Goal: Information Seeking & Learning: Learn about a topic

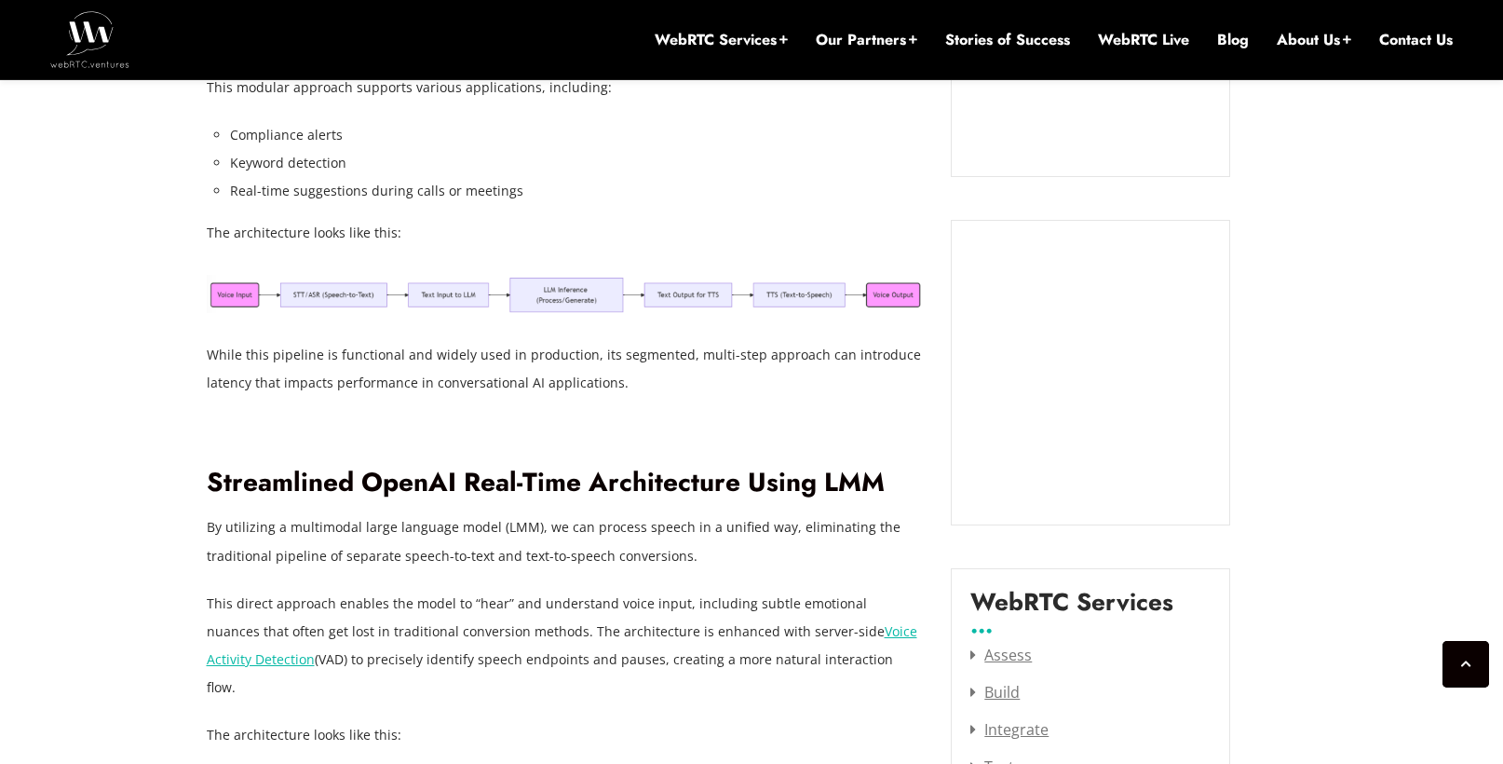
scroll to position [1962, 0]
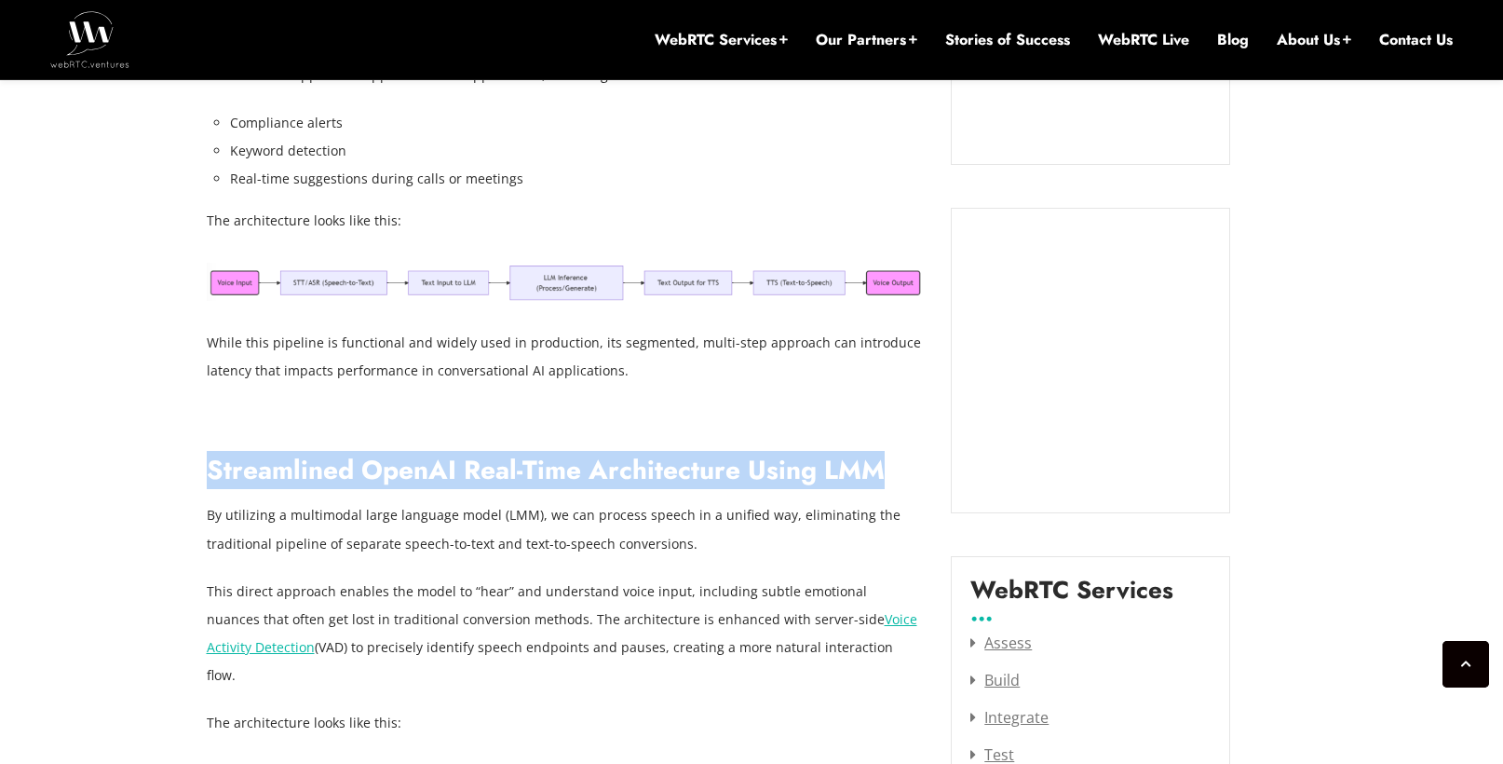
drag, startPoint x: 208, startPoint y: 439, endPoint x: 880, endPoint y: 457, distance: 672.6
click at [880, 457] on h2 "Streamlined OpenAI Real-Time Architecture Using LMM" at bounding box center [565, 470] width 717 height 33
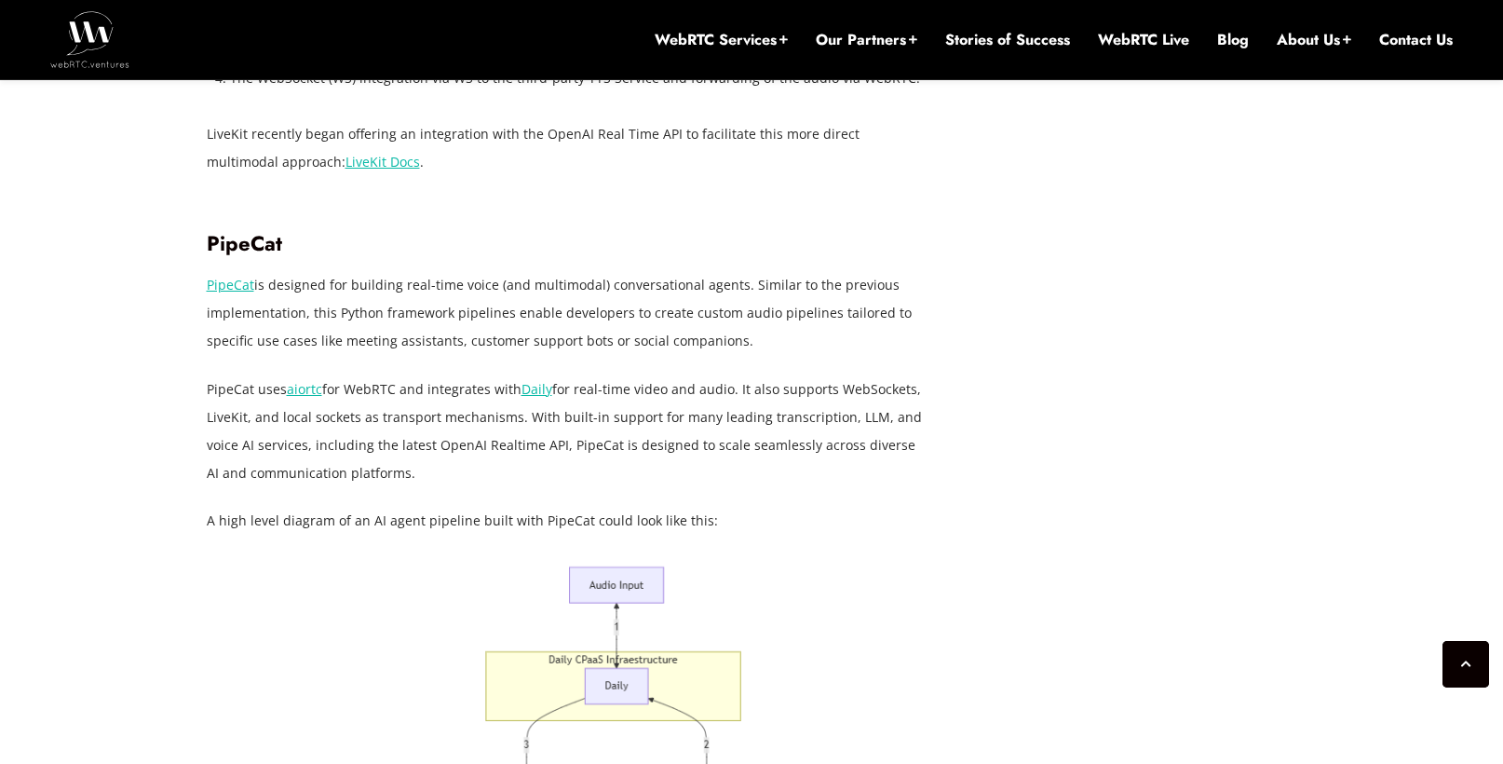
scroll to position [5259, 0]
click at [600, 506] on p "A high level diagram of an AI agent pipeline built with PipeCat could look like…" at bounding box center [565, 520] width 717 height 28
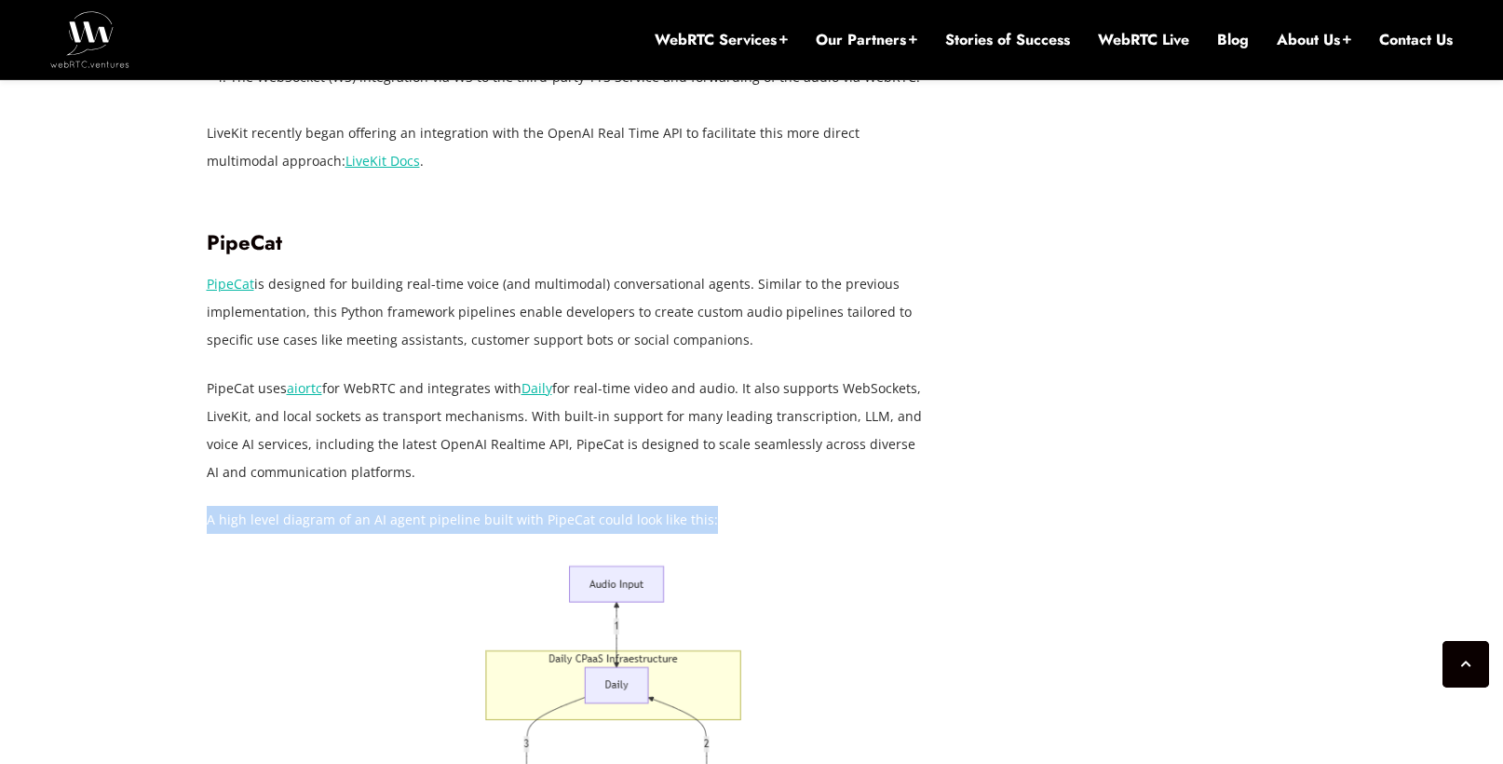
click at [600, 506] on p "A high level diagram of an AI agent pipeline built with PipeCat could look like…" at bounding box center [565, 520] width 717 height 28
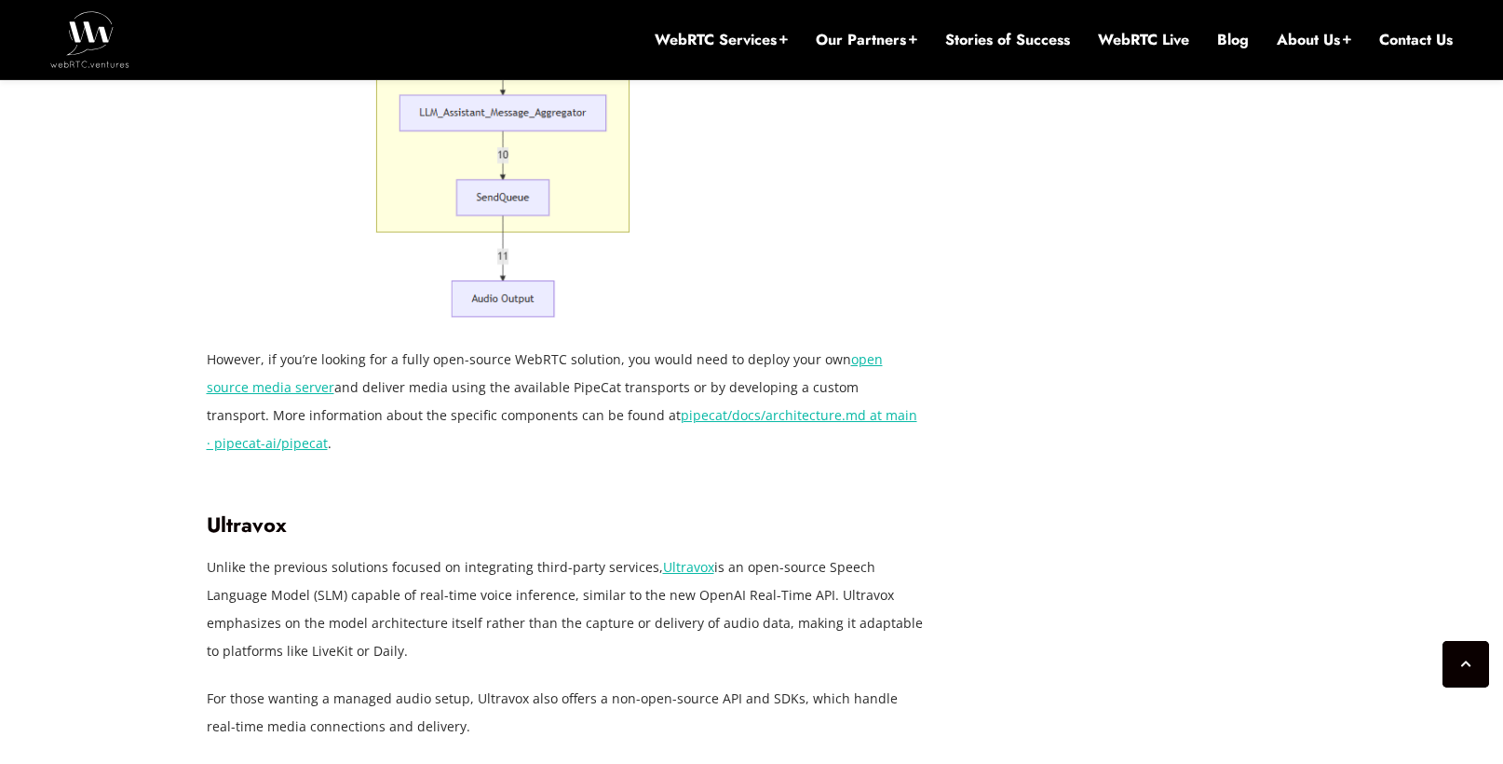
scroll to position [6457, 0]
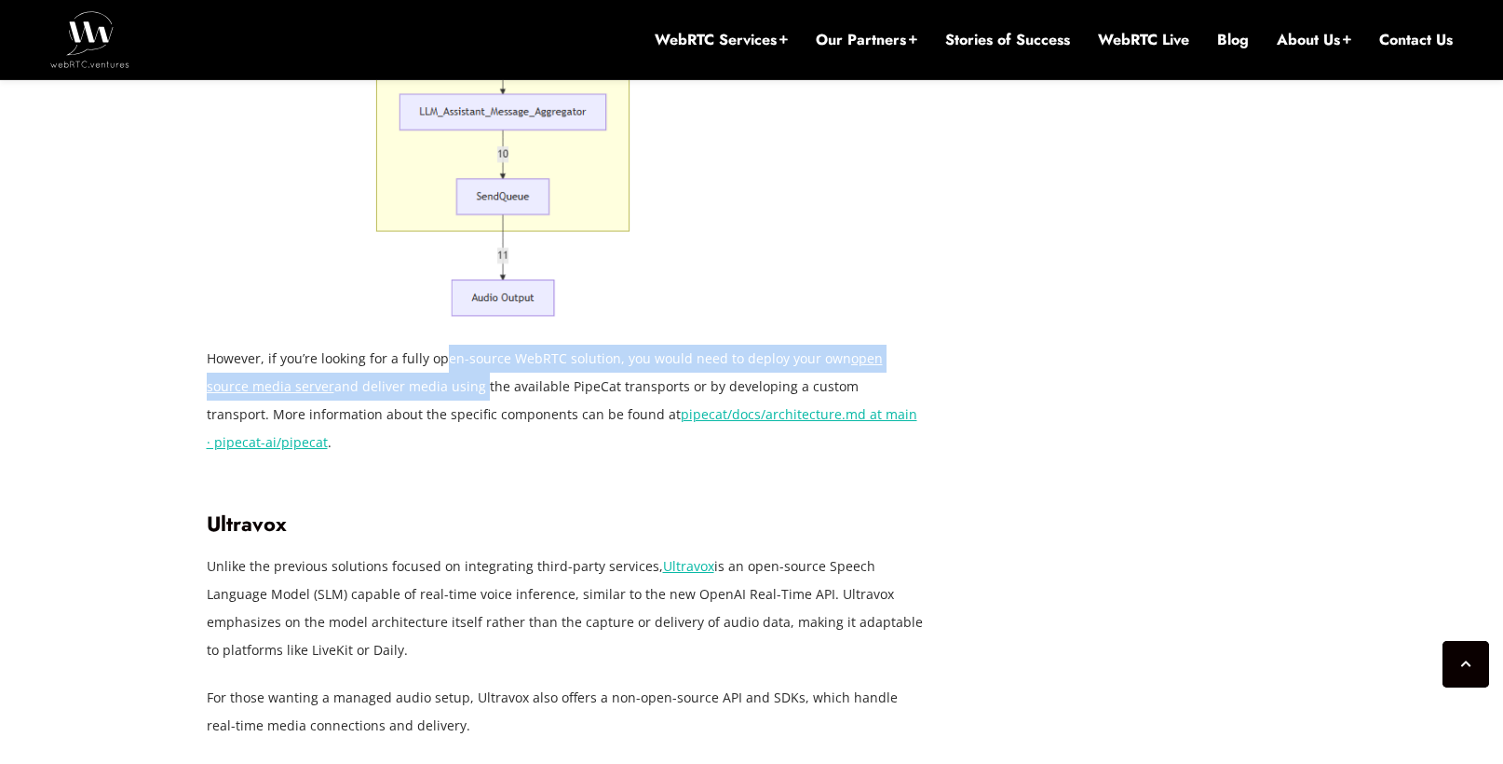
drag, startPoint x: 442, startPoint y: 238, endPoint x: 434, endPoint y: 267, distance: 30.1
click at [434, 345] on p "However, if you’re looking for a fully open-source WebRTC solution, you would n…" at bounding box center [565, 401] width 717 height 112
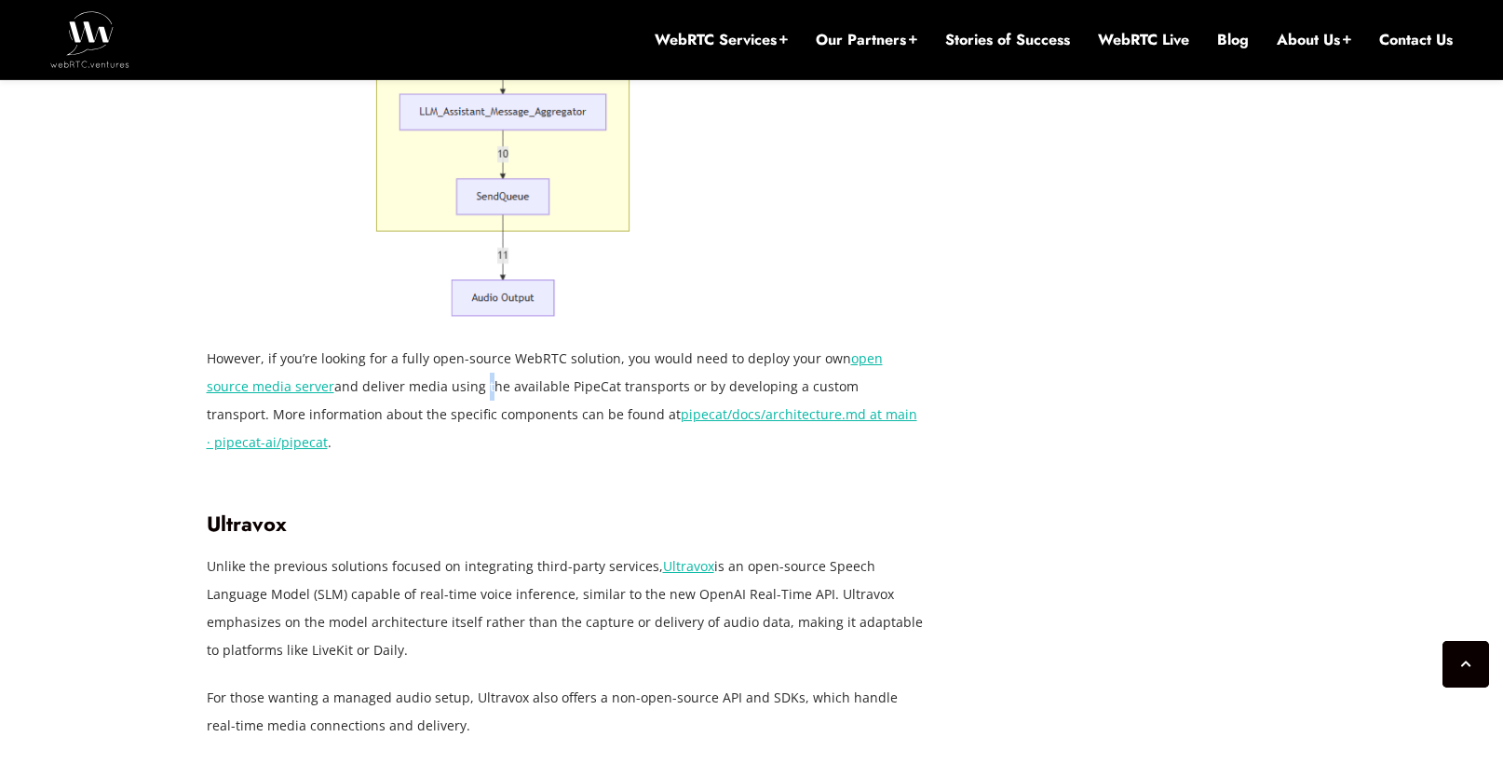
click at [434, 345] on p "However, if you’re looking for a fully open-source WebRTC solution, you would n…" at bounding box center [565, 401] width 717 height 112
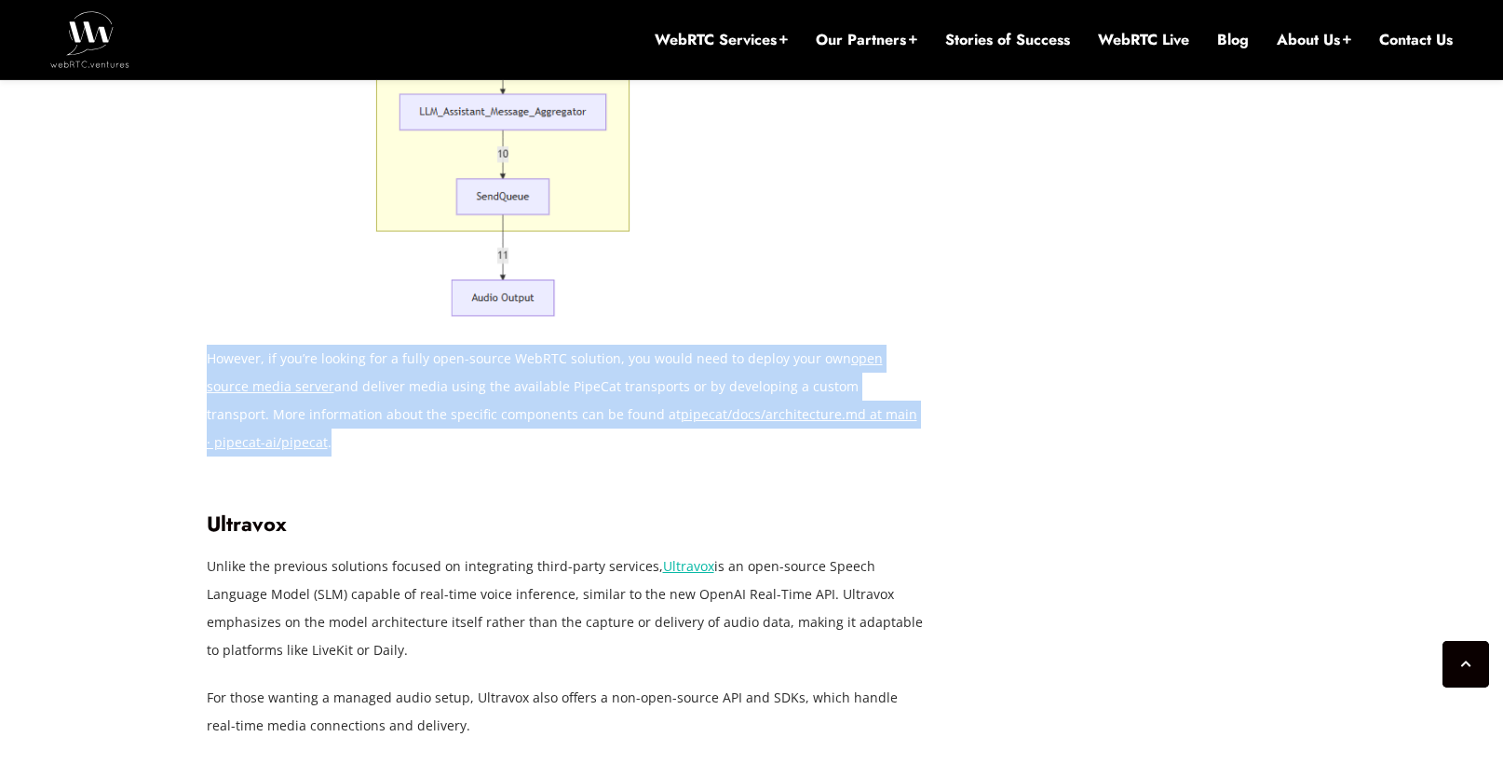
click at [434, 345] on p "However, if you’re looking for a fully open-source WebRTC solution, you would n…" at bounding box center [565, 401] width 717 height 112
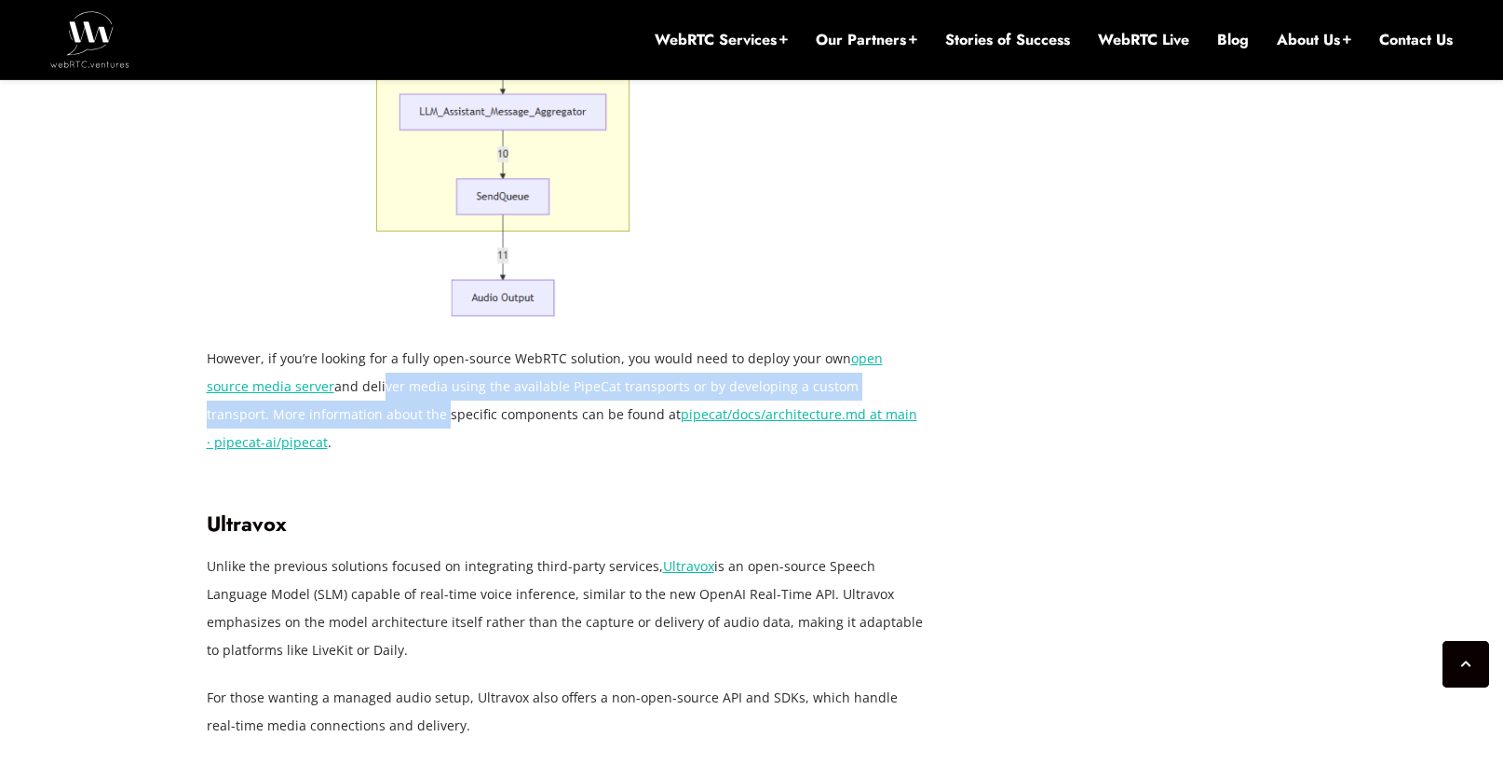
drag, startPoint x: 332, startPoint y: 272, endPoint x: 340, endPoint y: 315, distance: 43.5
click at [340, 345] on p "However, if you’re looking for a fully open-source WebRTC solution, you would n…" at bounding box center [565, 401] width 717 height 112
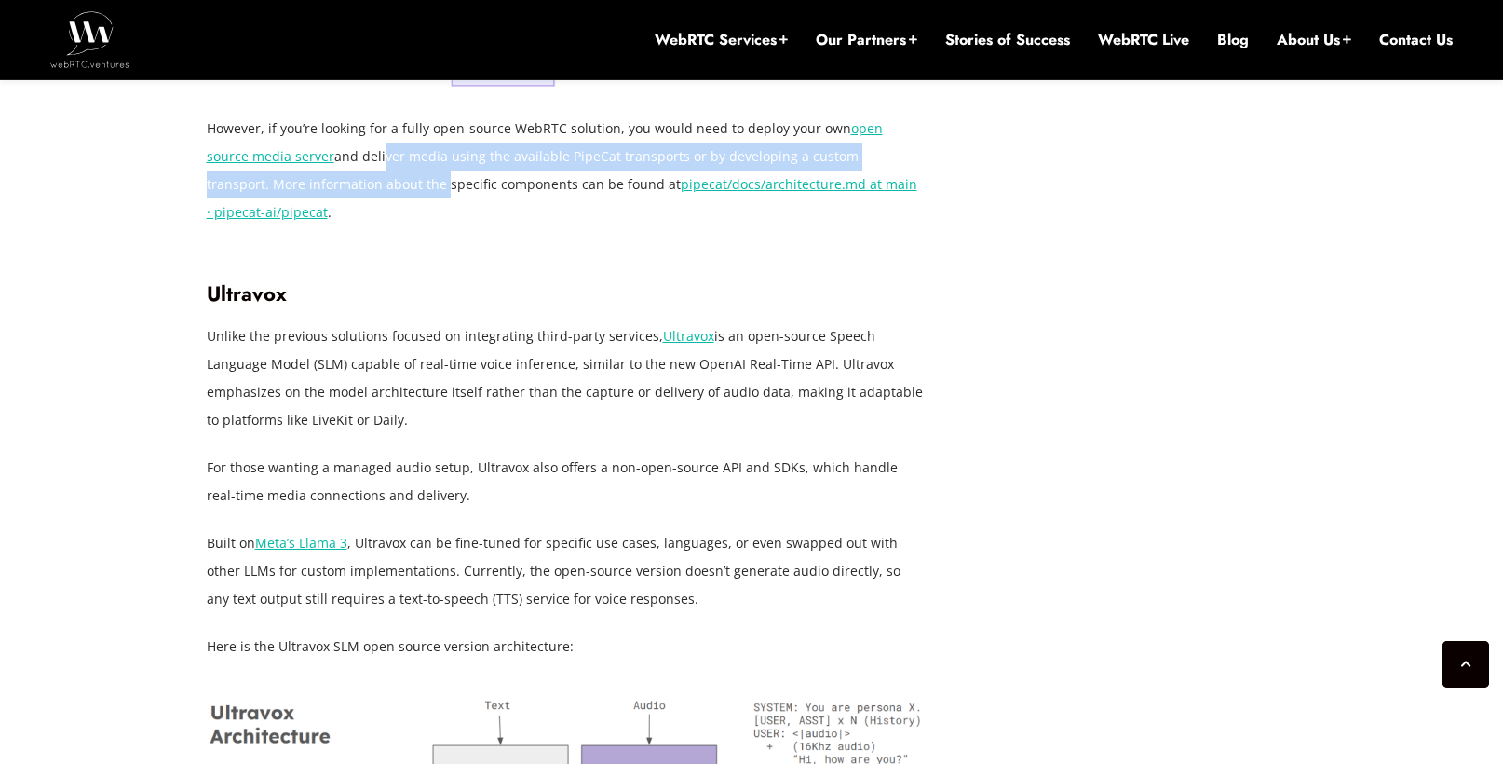
scroll to position [6686, 0]
drag, startPoint x: 207, startPoint y: 194, endPoint x: 314, endPoint y: 283, distance: 139.5
click at [314, 323] on p "Unlike the previous solutions focused on integrating third-party services, Ultr…" at bounding box center [565, 379] width 717 height 112
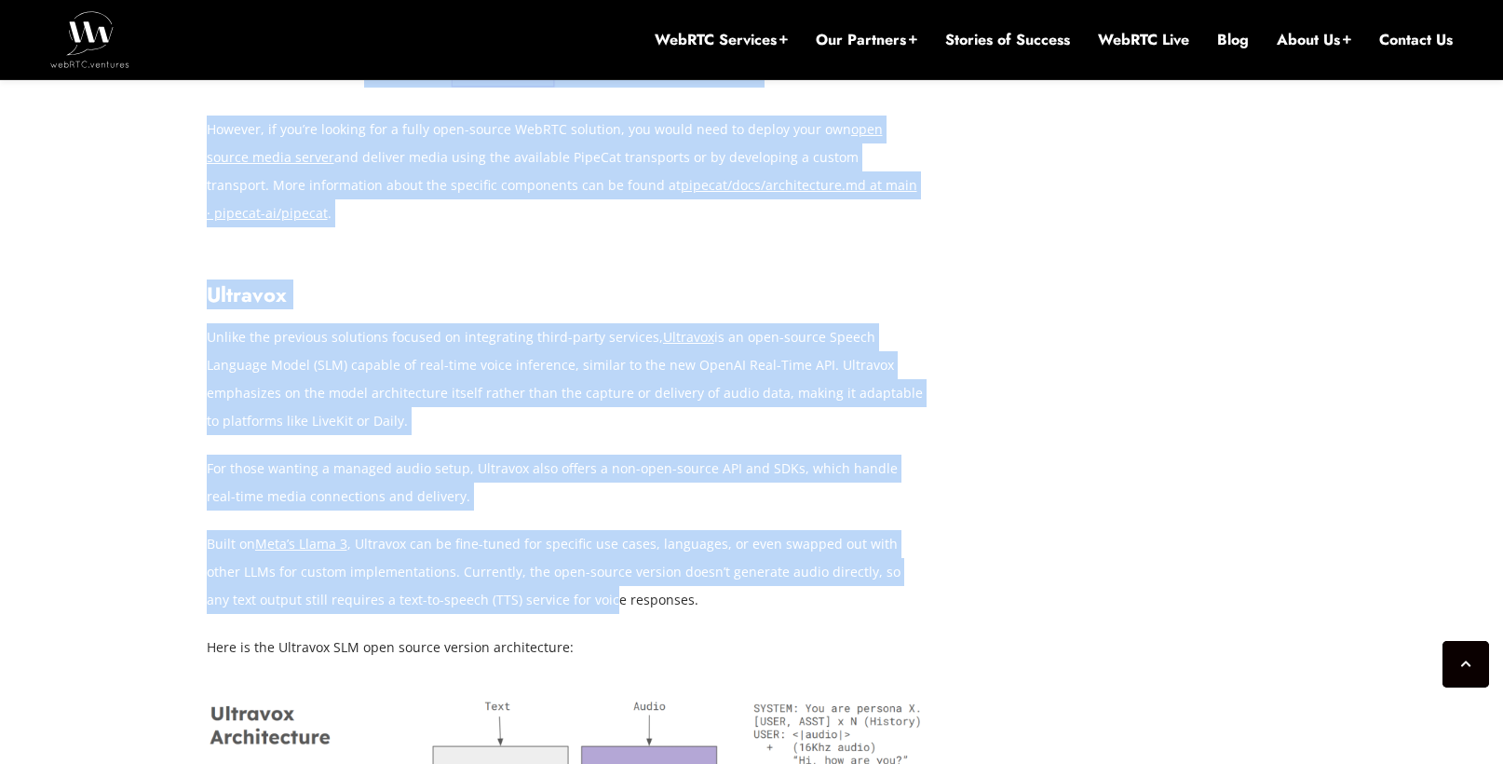
drag, startPoint x: 196, startPoint y: 398, endPoint x: 552, endPoint y: 455, distance: 361.3
click at [552, 530] on p "Built on Meta’s Llama 3 , Ultravox can be fine-tuned for specific use cases, la…" at bounding box center [565, 572] width 717 height 84
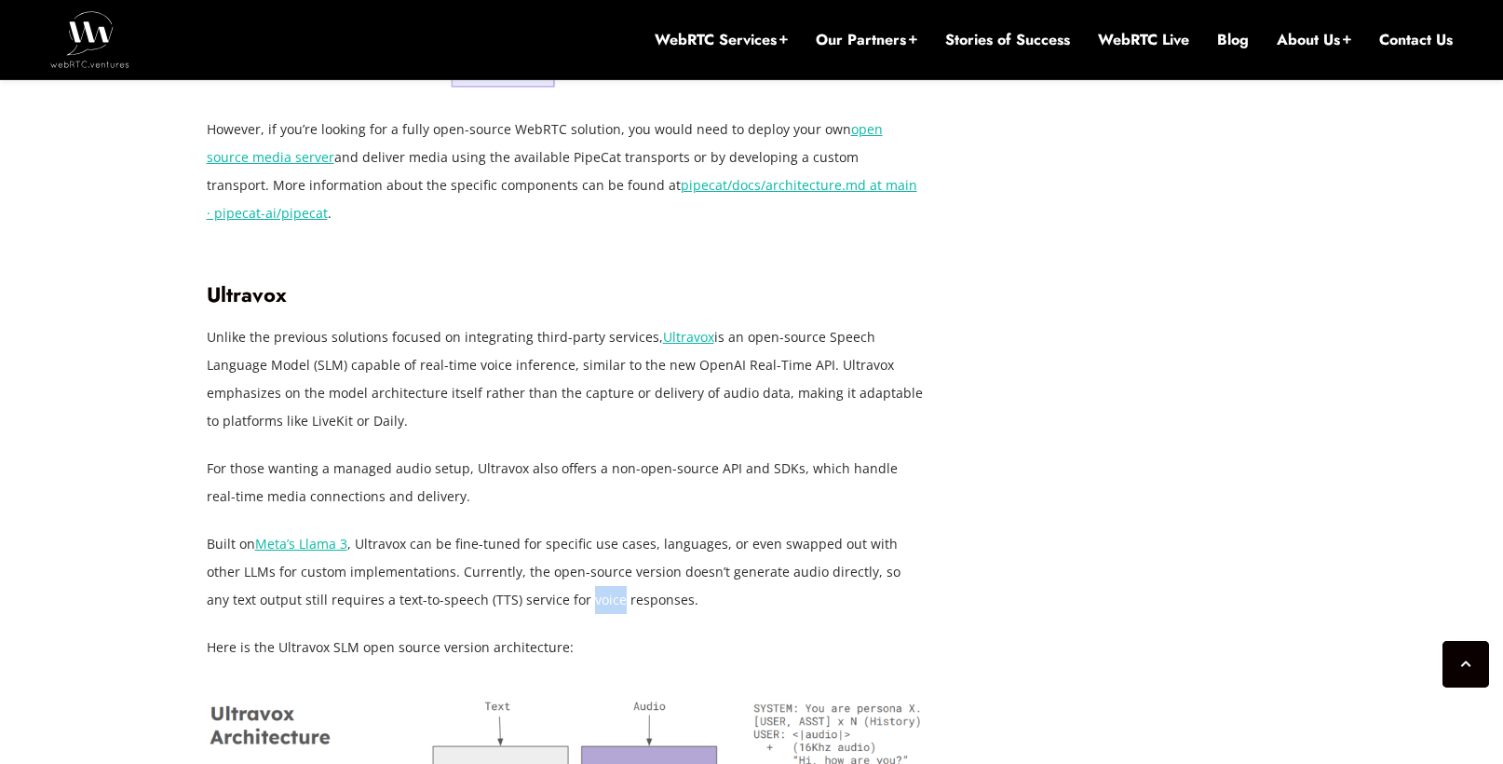
click at [552, 530] on p "Built on Meta’s Llama 3 , Ultravox can be fine-tuned for specific use cases, la…" at bounding box center [565, 572] width 717 height 84
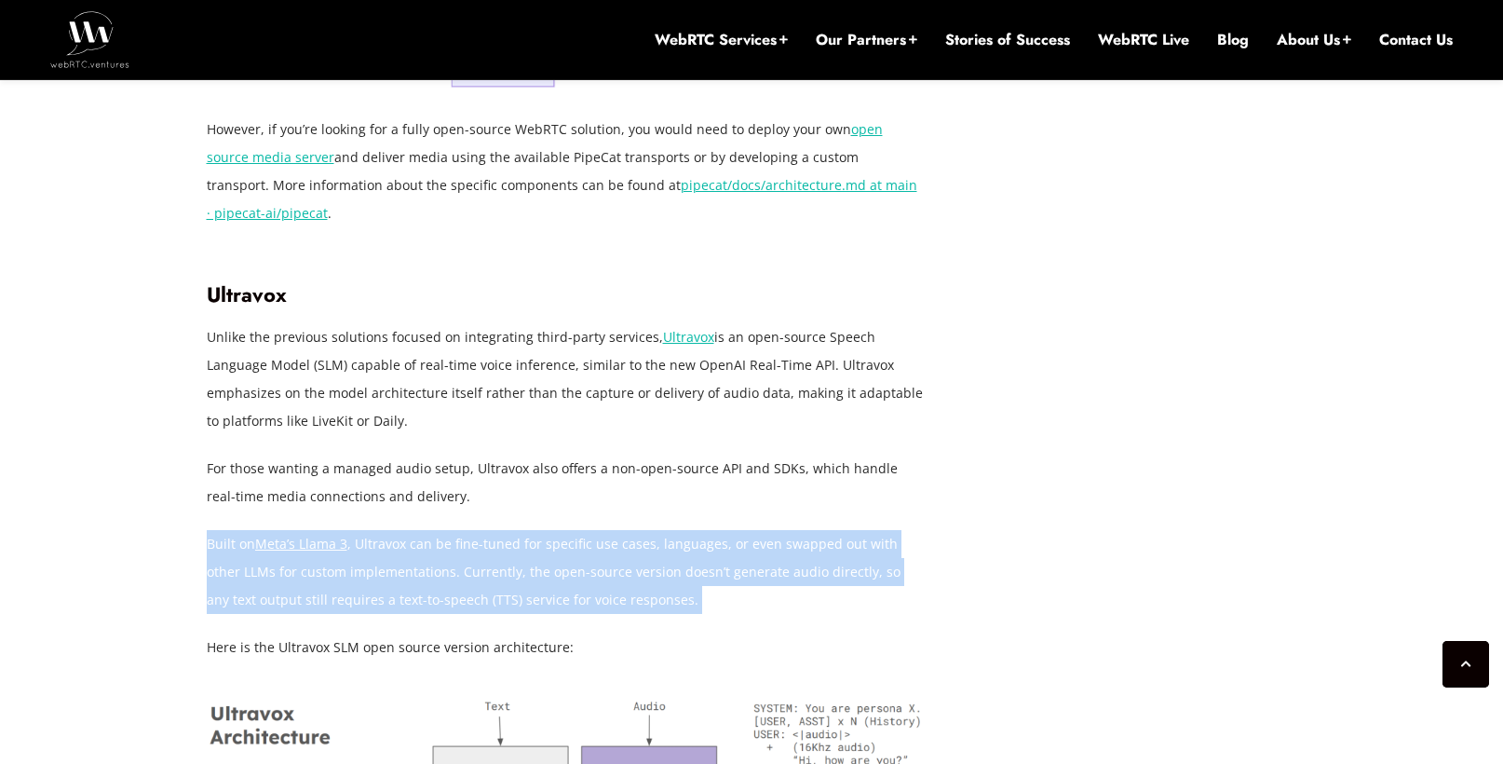
click at [552, 530] on p "Built on Meta’s Llama 3 , Ultravox can be fine-tuned for specific use cases, la…" at bounding box center [565, 572] width 717 height 84
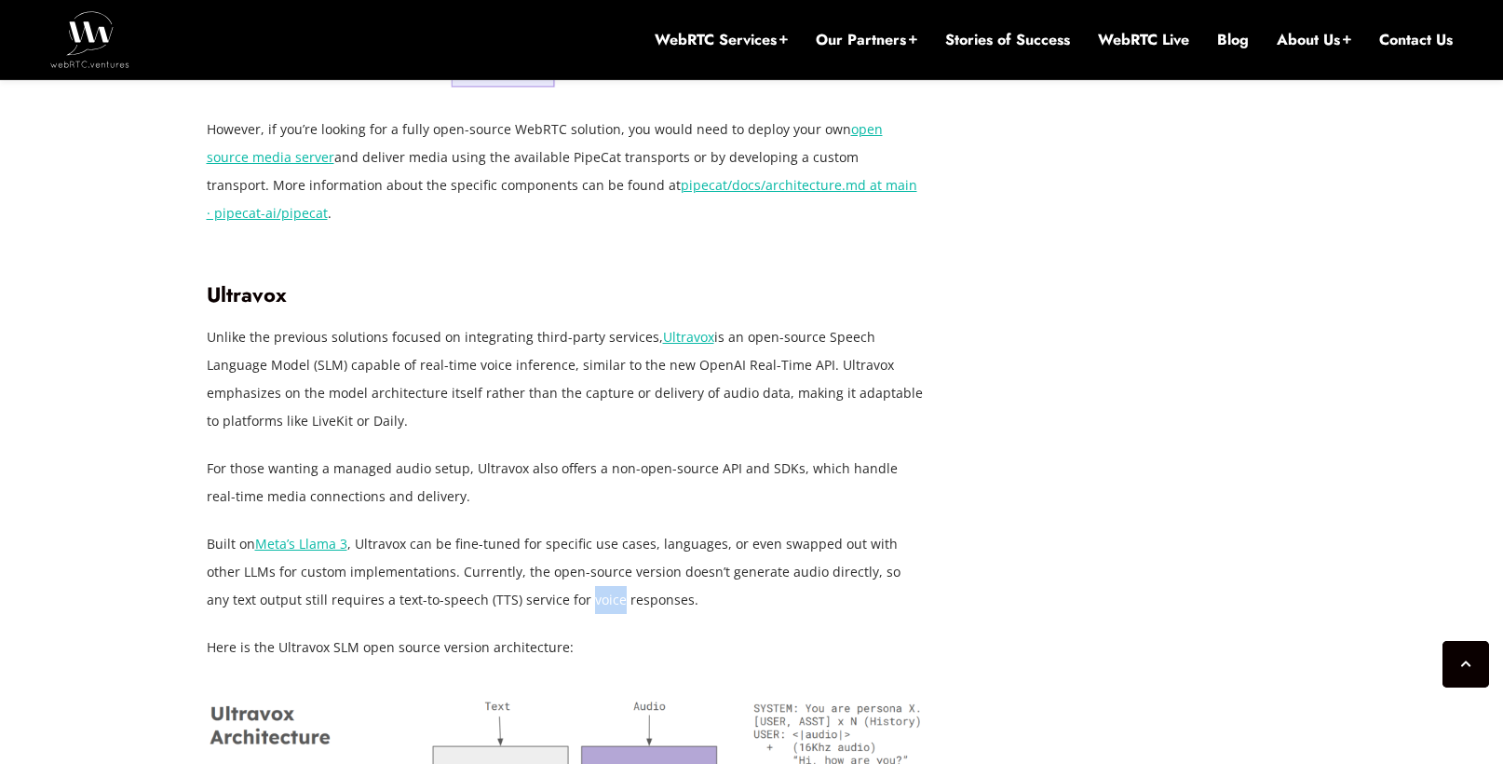
click at [552, 530] on p "Built on Meta’s Llama 3 , Ultravox can be fine-tuned for specific use cases, la…" at bounding box center [565, 572] width 717 height 84
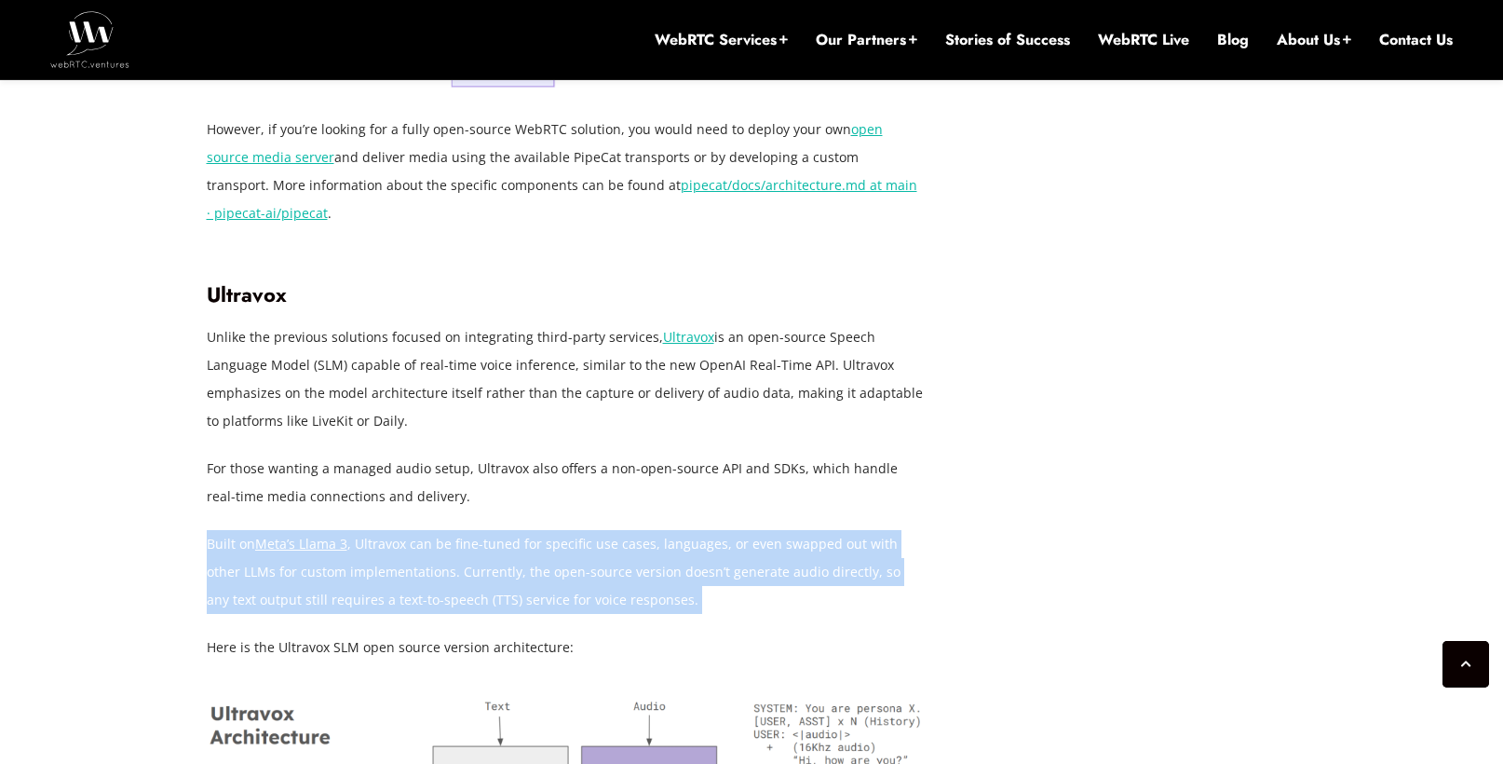
click at [552, 530] on p "Built on Meta’s Llama 3 , Ultravox can be fine-tuned for specific use cases, la…" at bounding box center [565, 572] width 717 height 84
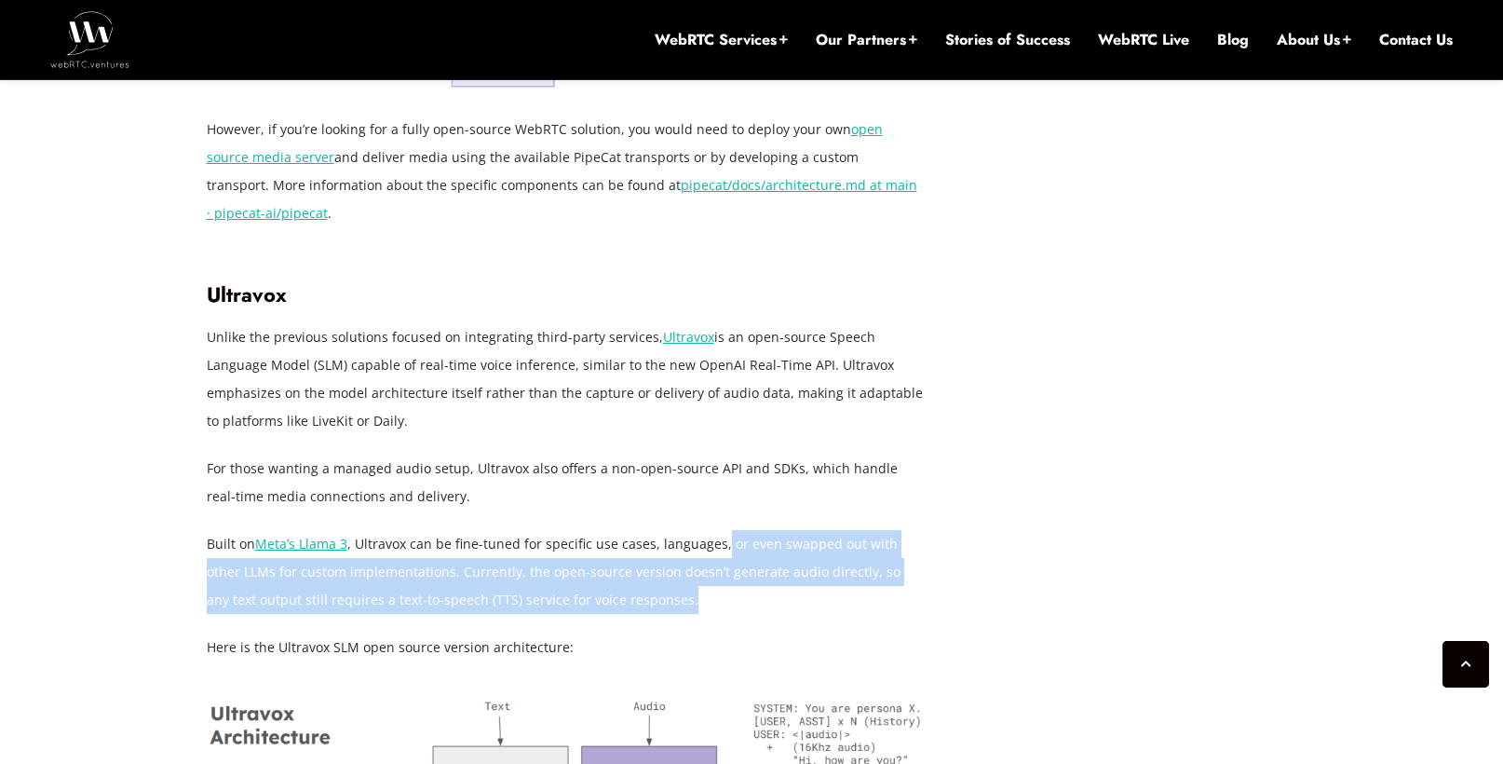
drag, startPoint x: 719, startPoint y: 398, endPoint x: 729, endPoint y: 461, distance: 64.1
click at [729, 530] on p "Built on Meta’s Llama 3 , Ultravox can be fine-tuned for specific use cases, la…" at bounding box center [565, 572] width 717 height 84
